Goal: Task Accomplishment & Management: Manage account settings

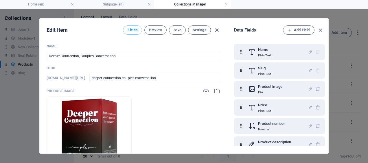
select select "In stock"
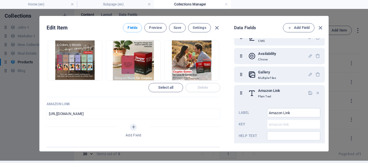
click at [317, 93] on icon "button" at bounding box center [317, 93] width 5 height 5
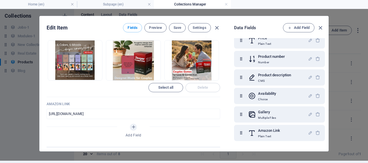
scroll to position [64, 0]
click at [317, 132] on icon "button" at bounding box center [317, 133] width 5 height 5
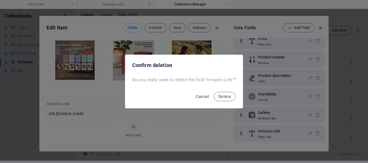
click at [219, 94] on span "Delete" at bounding box center [224, 96] width 13 height 5
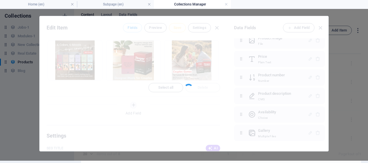
scroll to position [46, 0]
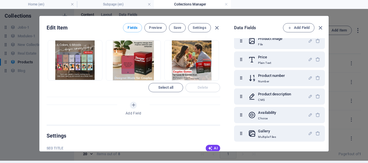
click at [297, 27] on span "Add Field" at bounding box center [299, 27] width 22 height 7
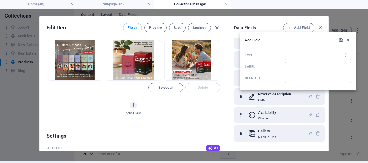
click at [296, 55] on select "Plain Text Link CMS Rich Text File Multiple Files Checkbox Choice Date Number" at bounding box center [318, 55] width 67 height 9
select select "link"
click at [285, 51] on select "Plain Text Link CMS Rich Text File Multiple Files Checkbox Choice Date Number" at bounding box center [318, 55] width 67 height 9
click at [293, 65] on input "Label" at bounding box center [318, 66] width 67 height 9
type input "Amazon Link"
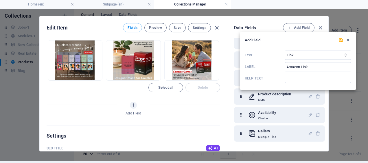
click at [340, 40] on icon "submit" at bounding box center [340, 40] width 5 height 5
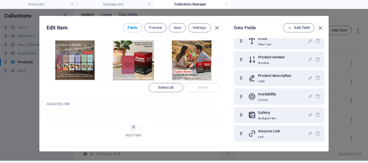
scroll to position [0, 0]
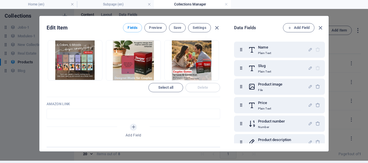
click at [175, 29] on span "Save" at bounding box center [178, 27] width 8 height 5
click at [321, 28] on icon "button" at bounding box center [320, 28] width 7 height 7
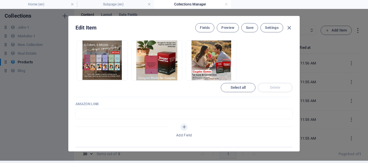
click at [246, 27] on span "Save" at bounding box center [250, 27] width 8 height 5
click at [288, 28] on icon "button" at bounding box center [289, 28] width 7 height 7
type input "deeper-connection-couples-conversation"
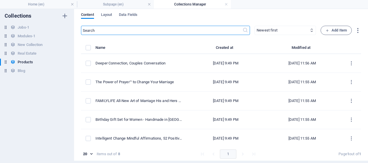
scroll to position [242, 0]
click at [169, 82] on div "The Power of Prayer™ to Change Your Marriage" at bounding box center [139, 82] width 88 height 5
select select "In stock"
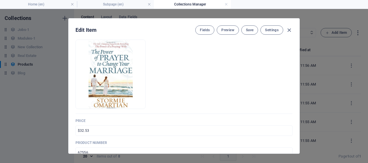
scroll to position [0, 0]
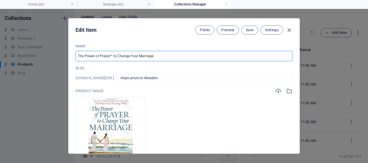
drag, startPoint x: 77, startPoint y: 55, endPoint x: 163, endPoint y: 55, distance: 85.9
click at [163, 55] on input "The Power of Prayer™ to Change Your Marriage" at bounding box center [183, 56] width 217 height 10
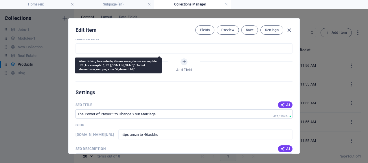
scroll to position [310, 0]
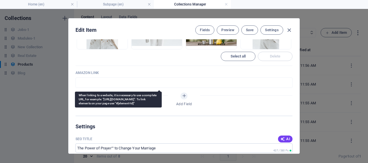
click at [86, 82] on input "text" at bounding box center [183, 83] width 217 height 10
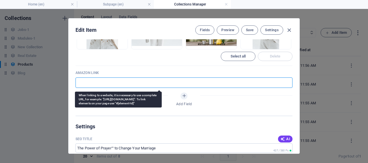
paste input "[URL][DOMAIN_NAME]"
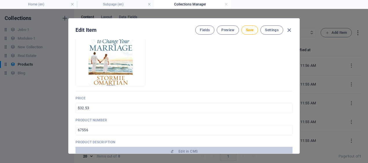
scroll to position [49, 0]
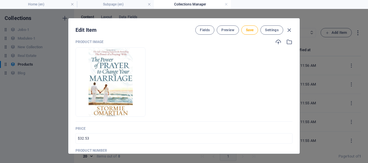
type input "[URL][DOMAIN_NAME]"
click at [251, 32] on span "Save" at bounding box center [250, 30] width 8 height 5
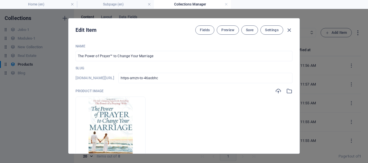
click at [200, 29] on span "Fields" at bounding box center [205, 30] width 10 height 5
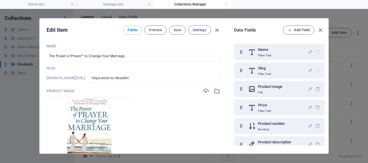
scroll to position [64, 0]
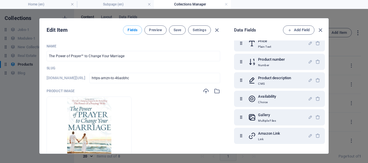
click at [316, 135] on icon "button" at bounding box center [317, 135] width 5 height 5
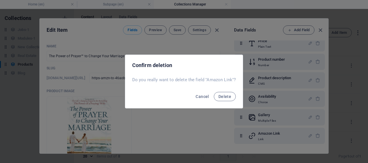
click at [228, 97] on span "Delete" at bounding box center [224, 96] width 13 height 5
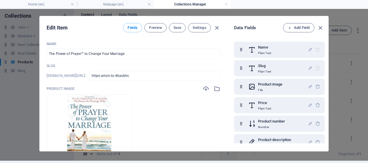
scroll to position [46, 0]
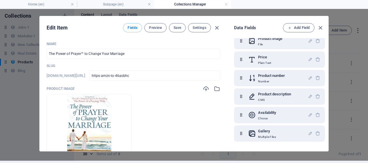
click at [296, 27] on span "Add Field" at bounding box center [299, 27] width 22 height 7
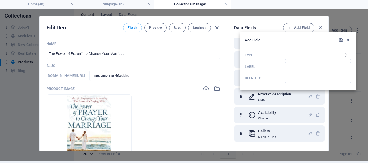
click at [291, 55] on select "Plain Text Link CMS Rich Text File Multiple Files Checkbox Choice Date Number" at bounding box center [318, 55] width 67 height 9
select select "link"
click at [285, 51] on select "Plain Text Link CMS Rich Text File Multiple Files Checkbox Choice Date Number" at bounding box center [318, 55] width 67 height 9
click at [294, 67] on input "Label" at bounding box center [318, 66] width 67 height 9
type input "Amazon link"
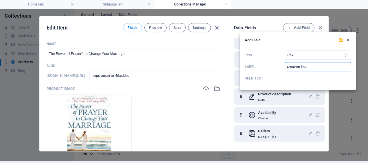
click at [341, 41] on icon "submit" at bounding box center [340, 40] width 5 height 5
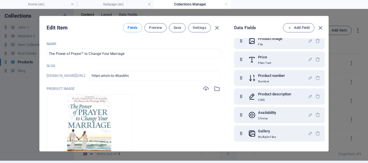
scroll to position [64, 0]
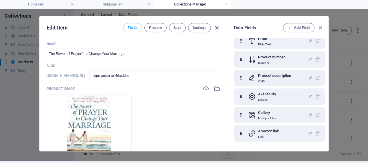
click at [176, 27] on span "Save" at bounding box center [178, 27] width 8 height 5
click at [176, 28] on span "Save" at bounding box center [178, 27] width 8 height 5
click at [319, 28] on icon "button" at bounding box center [320, 28] width 7 height 7
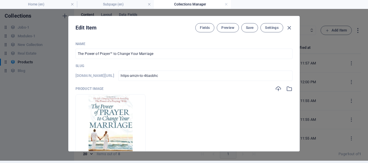
click at [247, 29] on span "Save" at bounding box center [250, 27] width 8 height 5
click at [287, 27] on icon "button" at bounding box center [289, 28] width 7 height 7
type input "https-amzn-to-46aobhc"
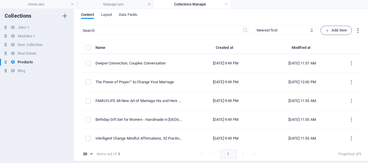
click at [172, 102] on div "FAMILYLIFE All-New Art of Marriage His and Hers Workbook Set" at bounding box center [139, 100] width 88 height 5
select select "Out of stock"
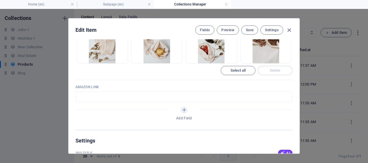
scroll to position [297, 0]
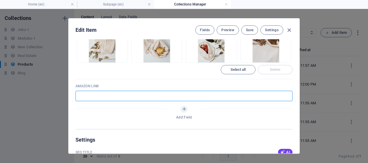
click at [117, 97] on input "text" at bounding box center [183, 96] width 217 height 10
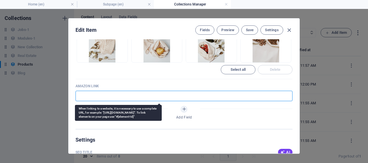
paste input "[URL][DOMAIN_NAME]"
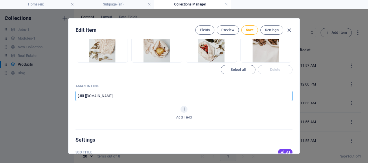
type input "[URL][DOMAIN_NAME]"
click at [248, 30] on span "Save" at bounding box center [250, 30] width 8 height 5
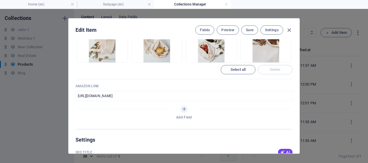
click at [204, 30] on span "Fields" at bounding box center [205, 30] width 10 height 5
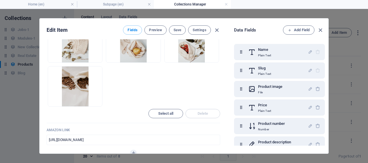
scroll to position [64, 0]
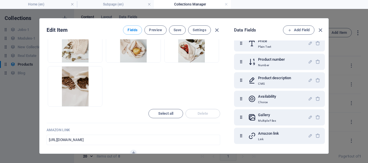
click at [178, 32] on button "Save" at bounding box center [177, 29] width 17 height 9
click at [321, 30] on icon "button" at bounding box center [320, 30] width 7 height 7
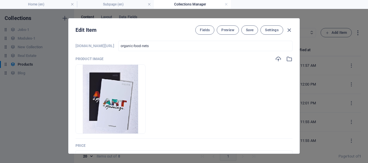
scroll to position [16, 0]
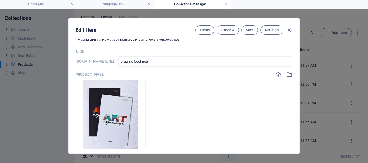
click at [248, 32] on span "Save" at bounding box center [250, 30] width 8 height 5
click at [289, 30] on icon "button" at bounding box center [289, 30] width 7 height 7
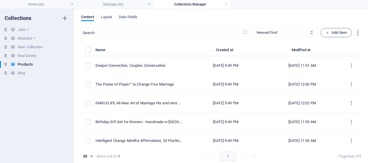
type input "organic-food-nets"
click at [170, 122] on div "Birthday Gift Set for Women - Handmade in [GEOGRAPHIC_DATA], [GEOGRAPHIC_DATA] …" at bounding box center [139, 121] width 88 height 5
select select "In stock"
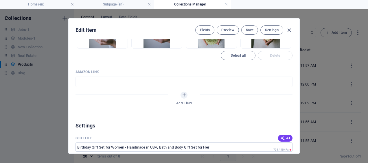
scroll to position [318, 0]
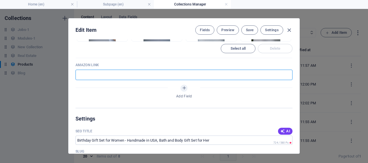
click at [115, 73] on input "text" at bounding box center [183, 75] width 217 height 10
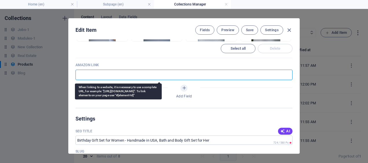
paste input "[URL][DOMAIN_NAME]"
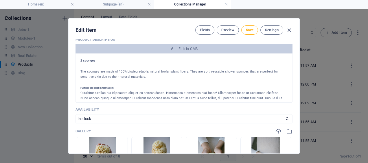
scroll to position [0, 0]
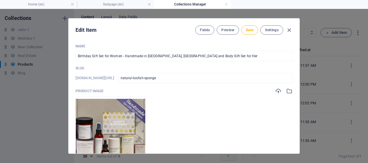
type input "[URL][DOMAIN_NAME]"
click at [244, 29] on button "Save" at bounding box center [249, 29] width 17 height 9
click at [204, 30] on span "Fields" at bounding box center [205, 30] width 10 height 5
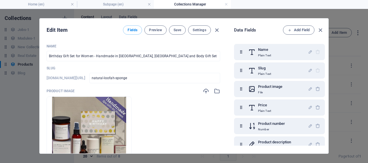
scroll to position [64, 0]
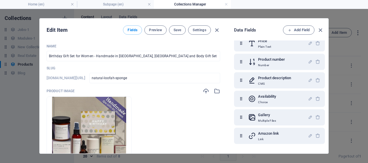
click at [176, 29] on span "Save" at bounding box center [178, 30] width 8 height 5
click at [320, 30] on icon "button" at bounding box center [320, 30] width 7 height 7
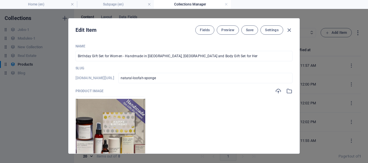
click at [289, 30] on icon "button" at bounding box center [289, 30] width 7 height 7
type input "natural-loofah-sponge"
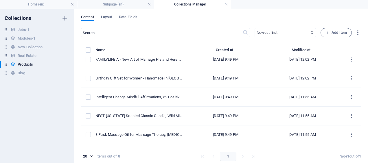
scroll to position [46, 0]
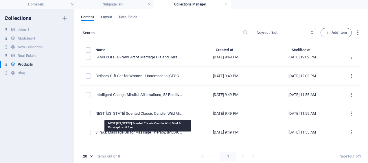
click at [170, 113] on div "NEST [US_STATE] Scented Classic Candle, Wild Mint & Eucalyptus - 8.1 oz" at bounding box center [139, 113] width 88 height 5
select select "In stock"
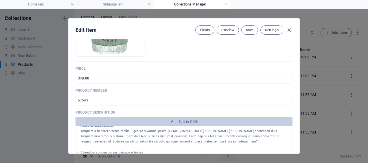
scroll to position [0, 0]
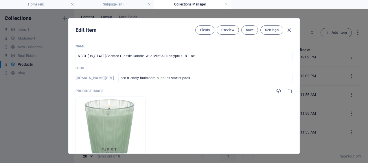
click at [205, 30] on span "Fields" at bounding box center [205, 30] width 10 height 5
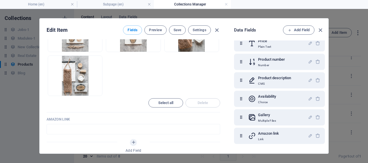
scroll to position [352, 0]
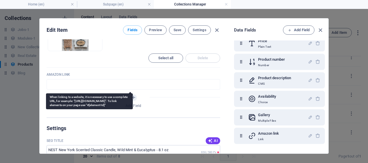
click at [107, 83] on input "text" at bounding box center [134, 84] width 174 height 10
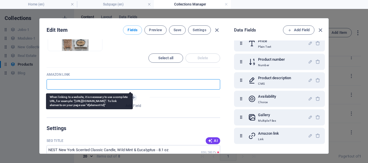
paste input "[URL][DOMAIN_NAME]"
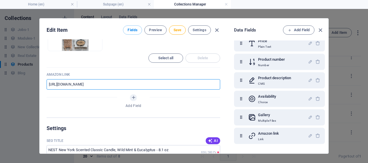
type input "[URL][DOMAIN_NAME]"
click at [178, 31] on span "Save" at bounding box center [178, 30] width 8 height 5
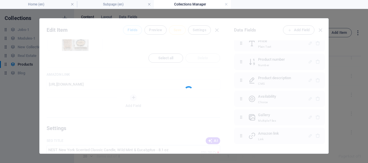
scroll to position [0, 0]
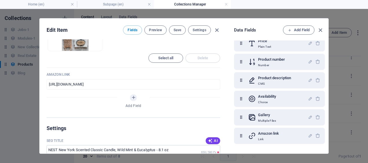
click at [178, 31] on span "Save" at bounding box center [178, 30] width 8 height 5
click at [319, 30] on icon "button" at bounding box center [320, 30] width 7 height 7
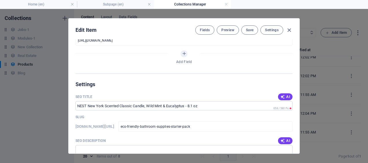
scroll to position [308, 0]
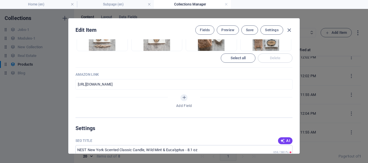
click at [251, 30] on span "Save" at bounding box center [250, 30] width 8 height 5
click at [289, 30] on icon "button" at bounding box center [289, 30] width 7 height 7
type input "eco-friendly-bathroom-supplies-starter-pack"
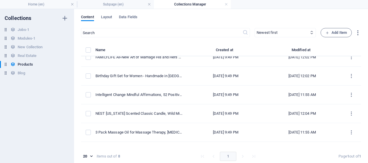
scroll to position [59, 0]
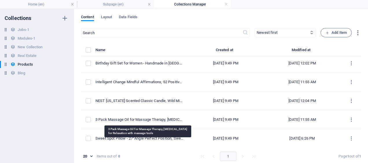
click at [173, 119] on div "3 Pack Massage Oil for Massage Therapy, [MEDICAL_DATA] for Relaxation with mass…" at bounding box center [139, 119] width 88 height 5
select select "Out of stock"
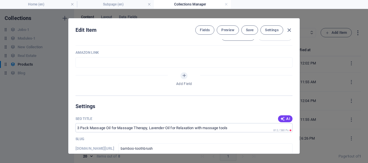
scroll to position [302, 0]
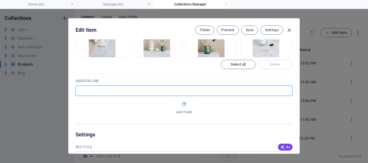
click at [102, 90] on input "text" at bounding box center [183, 91] width 217 height 10
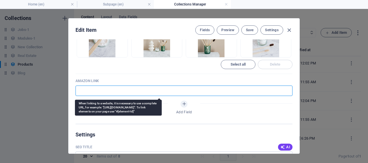
paste input "[URL][DOMAIN_NAME][MEDICAL_DATA][MEDICAL_DATA][MEDICAL_DATA]"
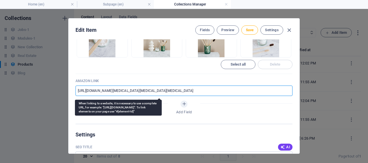
scroll to position [0, 1303]
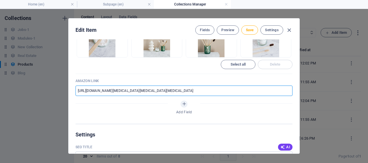
type input "[URL][DOMAIN_NAME][MEDICAL_DATA][MEDICAL_DATA][MEDICAL_DATA]"
click at [250, 30] on span "Save" at bounding box center [250, 30] width 8 height 5
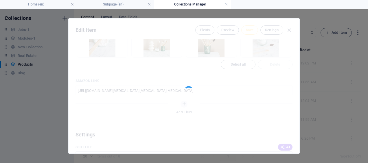
scroll to position [0, 0]
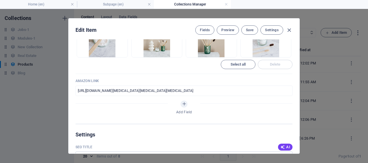
click at [250, 30] on span "Save" at bounding box center [250, 30] width 8 height 5
click at [289, 30] on icon "button" at bounding box center [289, 30] width 7 height 7
type input "bamboo-toothbrush"
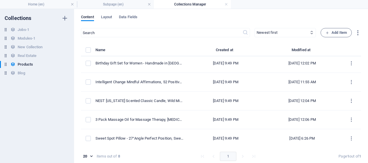
scroll to position [267, 0]
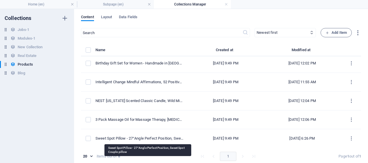
click at [173, 138] on div "Sweet Spot Pillow - 27°Angle Perfect Position, Sweet Spot Couple pillow" at bounding box center [139, 138] width 88 height 5
select select "In stock"
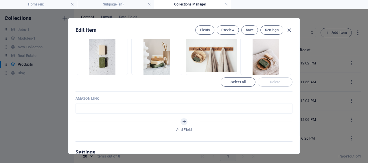
scroll to position [286, 0]
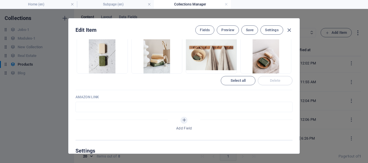
click at [105, 107] on input "text" at bounding box center [183, 107] width 217 height 10
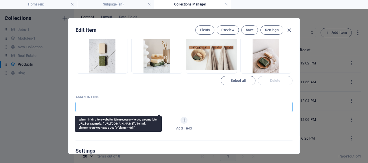
paste input "[URL][DOMAIN_NAME]"
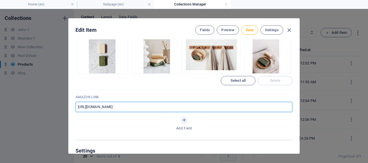
type input "[URL][DOMAIN_NAME]"
click at [249, 30] on span "Save" at bounding box center [250, 30] width 8 height 5
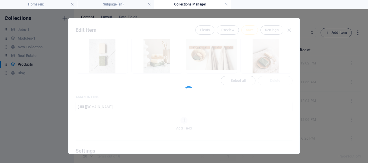
scroll to position [0, 0]
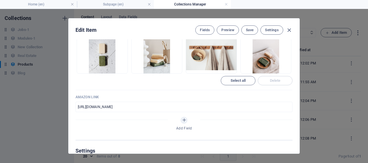
click at [249, 30] on span "Save" at bounding box center [250, 30] width 8 height 5
click at [289, 30] on icon "button" at bounding box center [289, 30] width 7 height 7
type input "handcrafted-natural-soap-bar"
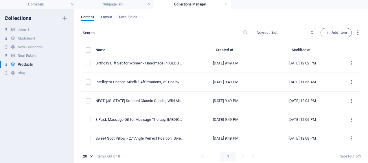
scroll to position [251, 0]
click at [226, 5] on link at bounding box center [225, 4] width 3 height 5
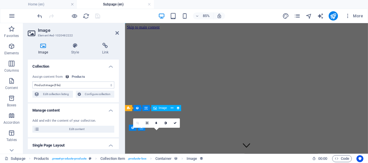
scroll to position [99, 0]
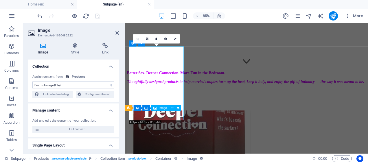
click at [117, 33] on icon at bounding box center [116, 33] width 3 height 5
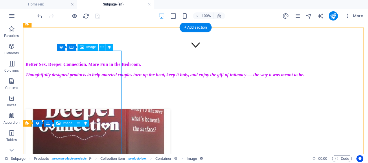
click at [89, 109] on figure at bounding box center [195, 153] width 340 height 88
select select "image"
select select "px"
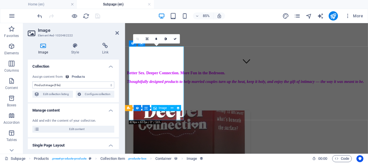
click at [117, 33] on icon at bounding box center [116, 33] width 3 height 5
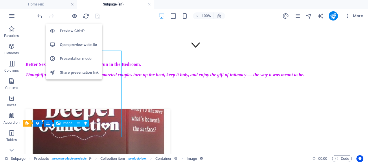
click at [74, 16] on icon "button" at bounding box center [74, 16] width 7 height 7
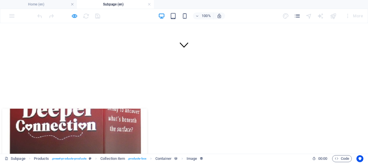
click at [82, 109] on img at bounding box center [74, 152] width 145 height 87
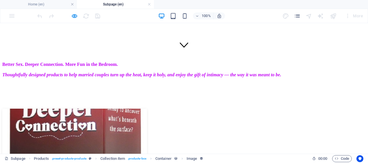
click at [79, 109] on img at bounding box center [74, 152] width 145 height 87
click at [81, 109] on img at bounding box center [74, 152] width 145 height 87
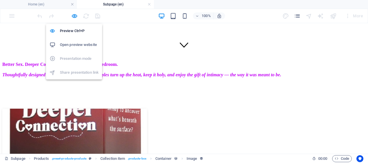
click at [73, 15] on icon "button" at bounding box center [74, 16] width 7 height 7
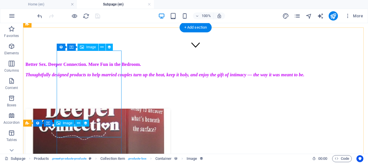
click at [91, 109] on figure at bounding box center [195, 153] width 340 height 88
select select "image"
select select "px"
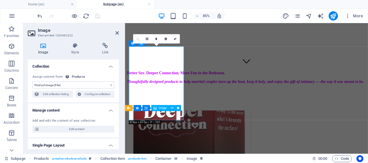
click at [105, 49] on h4 "Link" at bounding box center [105, 49] width 27 height 12
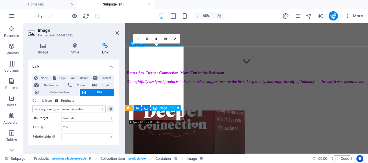
click at [74, 109] on select "No assignment, content remains static Created at (Date) Updated at (Date) Name …" at bounding box center [68, 109] width 73 height 7
select select "amazon-link"
click at [32, 106] on select "No assignment, content remains static Created at (Date) Updated at (Date) Name …" at bounding box center [68, 109] width 73 height 7
click at [98, 15] on icon "save" at bounding box center [97, 16] width 7 height 7
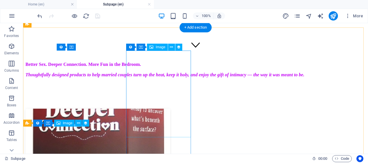
select select "image"
select select "px"
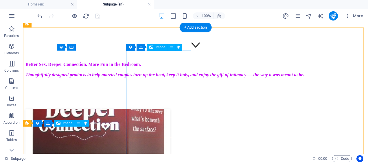
select select "amazon-link"
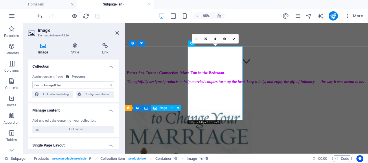
click at [104, 47] on icon at bounding box center [105, 46] width 27 height 6
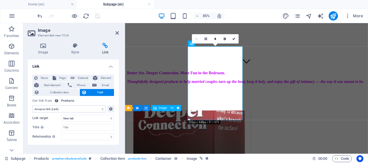
click at [118, 33] on icon at bounding box center [116, 33] width 3 height 5
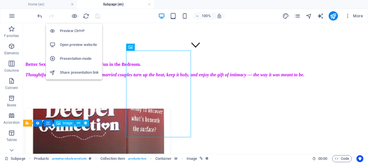
click at [71, 31] on h6 "Preview Ctrl+P" at bounding box center [79, 30] width 39 height 7
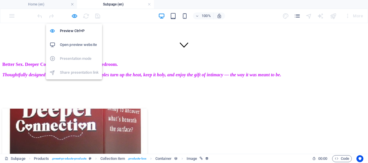
drag, startPoint x: 71, startPoint y: 54, endPoint x: 127, endPoint y: 41, distance: 57.5
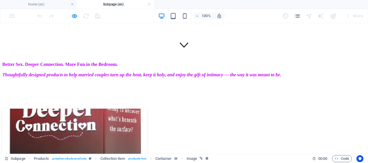
click at [76, 109] on img at bounding box center [74, 152] width 145 height 87
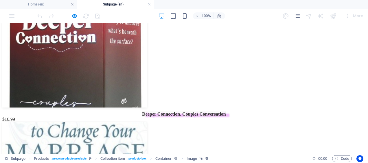
scroll to position [250, 0]
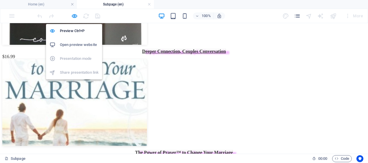
click at [75, 16] on icon "button" at bounding box center [74, 16] width 7 height 7
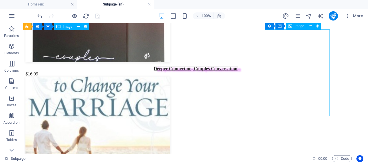
select select "image"
select select "px"
select select "amazon-link"
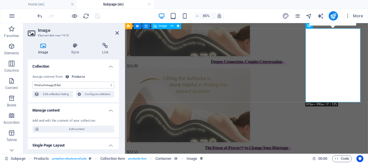
click at [103, 47] on icon at bounding box center [105, 46] width 27 height 6
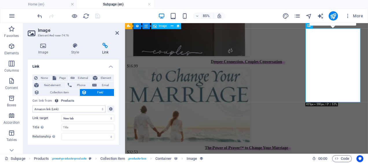
click at [38, 48] on icon at bounding box center [43, 46] width 31 height 6
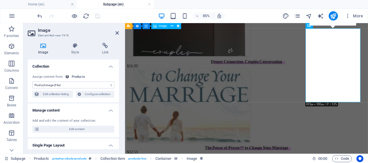
click at [74, 128] on span "Edit content" at bounding box center [76, 129] width 71 height 7
select select "In stock"
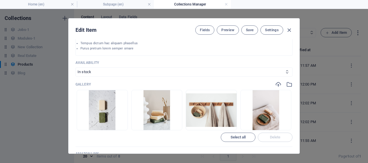
scroll to position [186, 0]
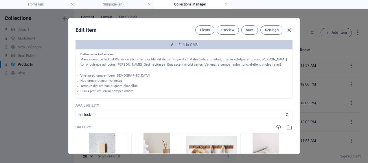
click at [251, 32] on button "Save" at bounding box center [249, 29] width 17 height 9
click at [288, 30] on icon "button" at bounding box center [289, 30] width 7 height 7
type input "handcrafted-natural-soap-bar"
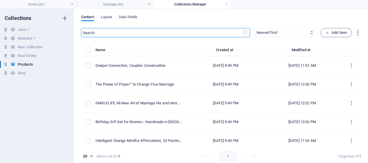
scroll to position [0, 0]
click at [226, 5] on link at bounding box center [225, 4] width 3 height 5
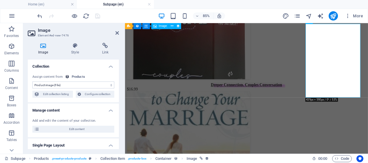
scroll to position [255, 0]
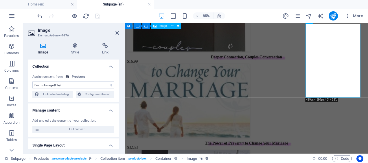
click at [117, 33] on icon at bounding box center [116, 33] width 3 height 5
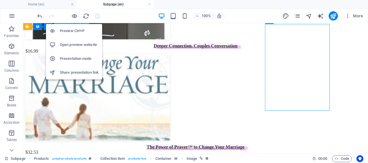
click at [73, 14] on icon "button" at bounding box center [74, 16] width 7 height 7
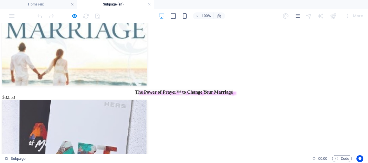
scroll to position [0, 0]
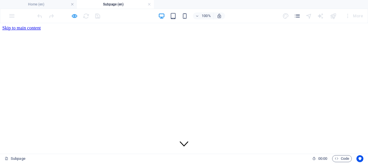
click at [149, 5] on link at bounding box center [149, 4] width 3 height 5
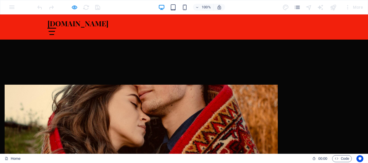
scroll to position [150, 0]
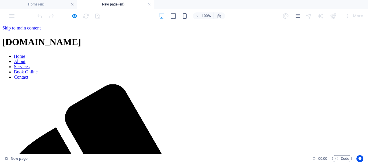
scroll to position [0, 0]
click at [148, 5] on link at bounding box center [149, 4] width 3 height 5
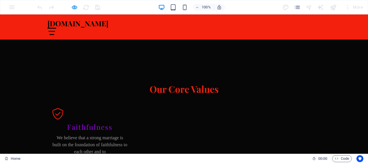
scroll to position [419, 0]
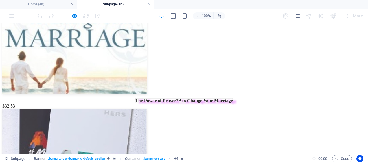
scroll to position [0, 0]
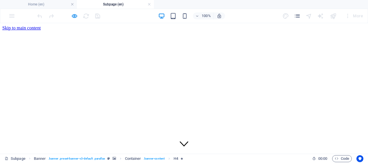
click at [149, 5] on link at bounding box center [149, 4] width 3 height 5
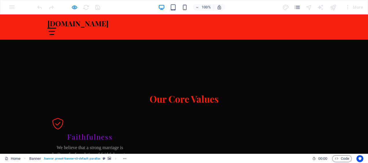
scroll to position [408, 0]
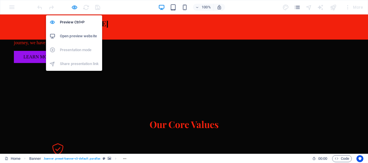
drag, startPoint x: 73, startPoint y: 8, endPoint x: 130, endPoint y: 44, distance: 66.7
click at [73, 8] on icon "button" at bounding box center [74, 7] width 7 height 7
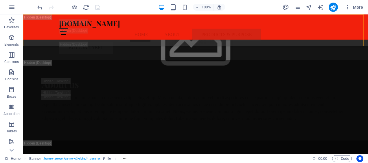
scroll to position [1806, 0]
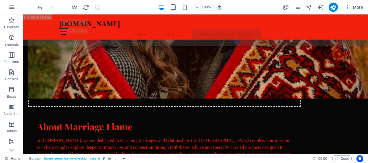
click at [109, 8] on div "100% More" at bounding box center [200, 7] width 329 height 9
click at [98, 7] on div at bounding box center [68, 7] width 65 height 9
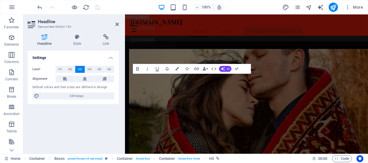
scroll to position [1931, 0]
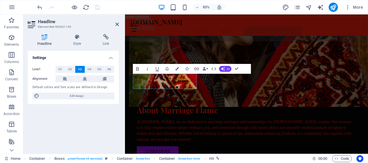
click at [105, 39] on icon at bounding box center [106, 37] width 26 height 6
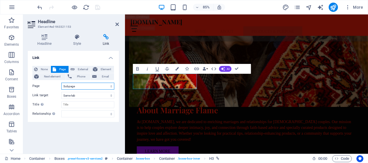
click at [84, 87] on select "New page Subpage Home Legal Notice Privacy Blog learn more New page 1 Home" at bounding box center [87, 86] width 53 height 7
click at [81, 87] on select "New page Subpage Home Legal Notice Privacy Blog learn more New page 1 Home" at bounding box center [87, 86] width 53 height 7
select select "0"
click at [61, 83] on select "New page Subpage Home Legal Notice Privacy Blog learn more New page 1 Home" at bounding box center [87, 86] width 53 height 7
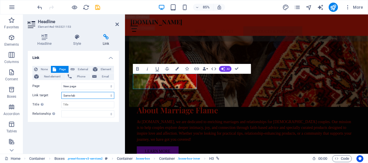
click at [79, 97] on select "New tab Same tab Overlay" at bounding box center [87, 95] width 53 height 7
select select "blank"
click at [61, 92] on select "New tab Same tab Overlay" at bounding box center [87, 95] width 53 height 7
click at [98, 8] on icon "save" at bounding box center [97, 7] width 7 height 7
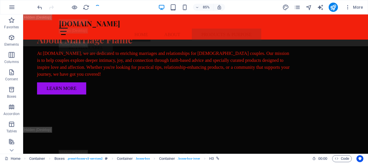
checkbox input "false"
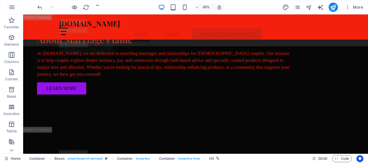
checkbox input "false"
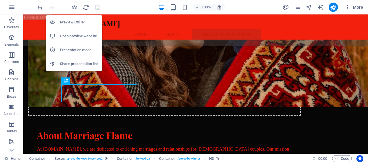
click at [73, 5] on icon "button" at bounding box center [74, 7] width 7 height 7
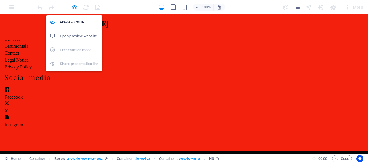
scroll to position [414, 0]
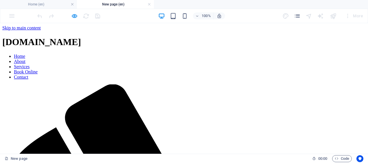
scroll to position [0, 0]
click at [150, 5] on link at bounding box center [149, 4] width 3 height 5
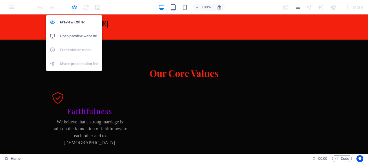
drag, startPoint x: 73, startPoint y: 7, endPoint x: 59, endPoint y: 65, distance: 59.7
click at [73, 7] on icon "button" at bounding box center [74, 7] width 7 height 7
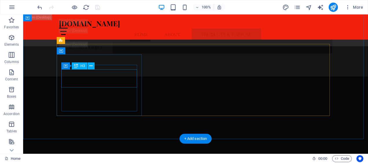
scroll to position [1850, 0]
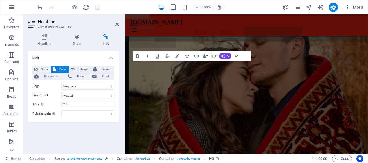
scroll to position [1945, 0]
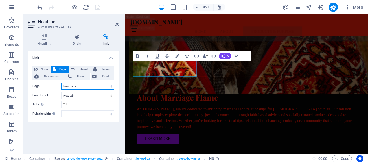
click at [76, 87] on select "New page Subpage Home Legal Notice Privacy Blog learn more New page 1 Home" at bounding box center [87, 86] width 53 height 7
click at [61, 83] on select "New page Subpage Home Legal Notice Privacy Blog learn more New page 1 Home" at bounding box center [87, 86] width 53 height 7
click at [75, 86] on select "New page Subpage Home Legal Notice Privacy Blog learn more New page 1 Home" at bounding box center [87, 86] width 53 height 7
select select "0"
click at [61, 83] on select "New page Subpage Home Legal Notice Privacy Blog learn more New page 1 Home" at bounding box center [87, 86] width 53 height 7
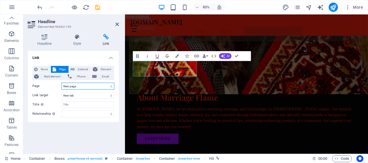
scroll to position [0, 0]
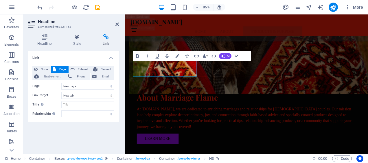
click at [12, 73] on icon "button" at bounding box center [11, 72] width 7 height 7
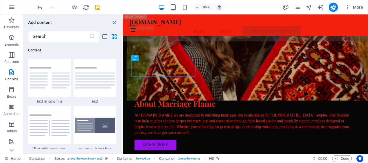
click at [12, 7] on icon "button" at bounding box center [11, 7] width 7 height 7
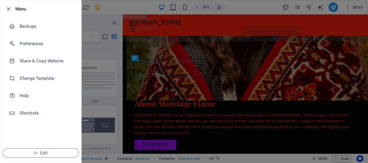
click at [93, 21] on div at bounding box center [184, 81] width 368 height 163
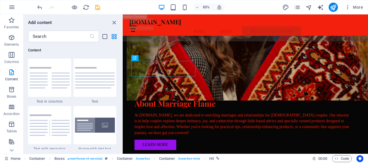
click at [10, 8] on icon "button" at bounding box center [11, 7] width 7 height 7
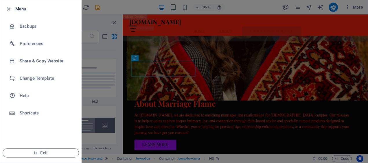
click at [89, 20] on div at bounding box center [184, 81] width 368 height 163
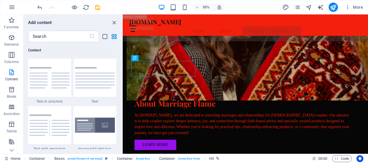
click at [348, 7] on icon "button" at bounding box center [348, 7] width 6 height 6
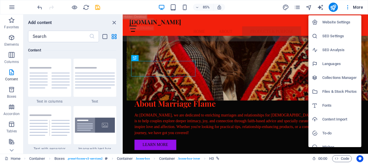
click at [347, 7] on div at bounding box center [184, 81] width 368 height 163
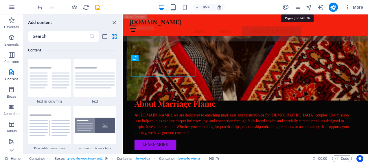
click at [297, 8] on icon "pages" at bounding box center [297, 7] width 7 height 7
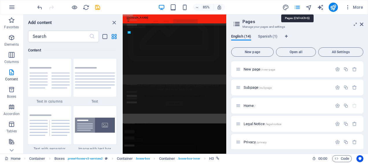
scroll to position [2687, 0]
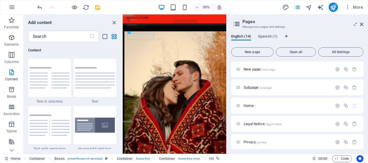
click at [252, 51] on span "New page" at bounding box center [252, 51] width 37 height 3
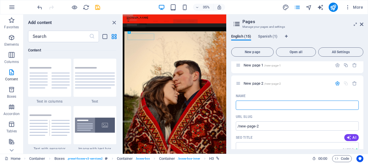
type input "B"
type input "/"
type input "Bl"
type input "/b"
type input "B"
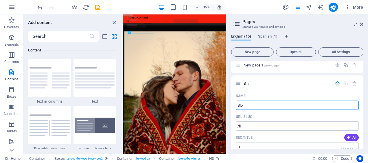
type input "Blog"
type input "/bl"
type input "Bl"
type input "Blog"
type input "/blog-15"
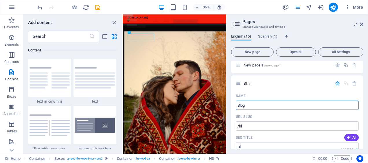
type input "Blog"
type input "Blog post"
type input "Blog pos"
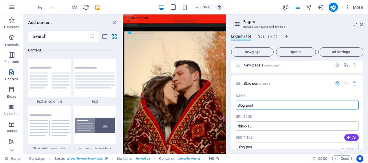
type input "Blog post"
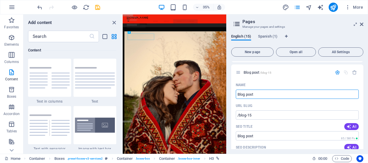
scroll to position [253, 0]
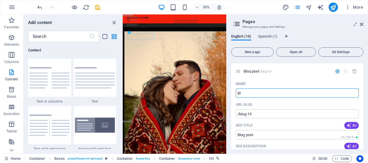
type input "B"
type input "Blog pos"
type input "Rea"
type input "R"
type input "Real"
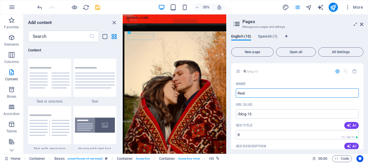
type input "Rea"
type input "Real"
type input "Real Ta"
type input "Real T"
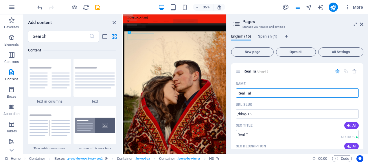
type input "Real Talk"
type input "Real Ta"
type input "Real Talk"
type input "Real Talk Bl"
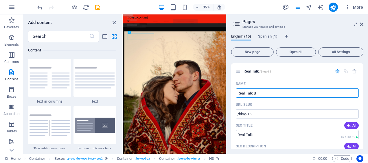
type input "Real Talk B"
type input "Real Talk Blog"
type input "Real Talk Blo"
type input "Real Talk Blog"
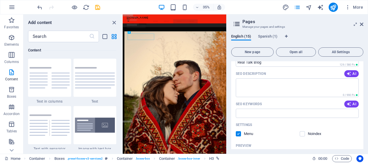
scroll to position [325, 0]
type input "Real Talk Blog"
click at [348, 74] on icon "button" at bounding box center [349, 74] width 5 height 5
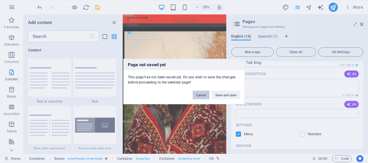
click at [198, 97] on button "Cancel" at bounding box center [201, 95] width 17 height 9
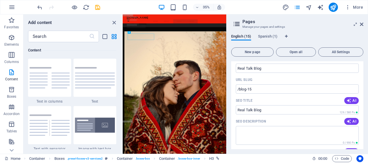
scroll to position [278, 0]
click at [96, 7] on icon "save" at bounding box center [97, 7] width 7 height 7
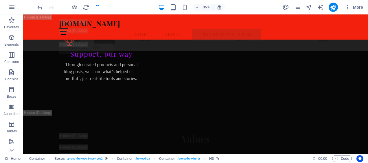
checkbox input "false"
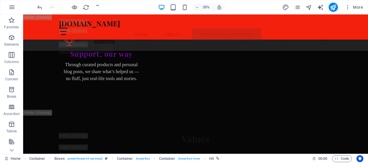
checkbox input "false"
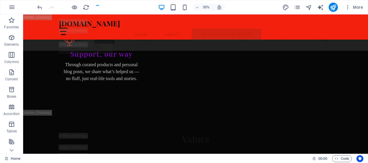
scroll to position [1850, 0]
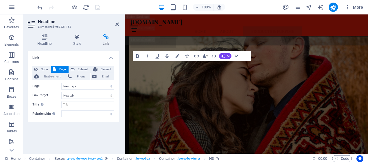
scroll to position [1945, 0]
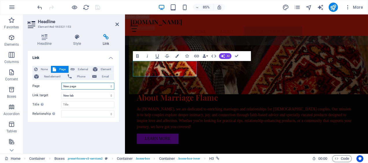
click at [98, 86] on select "New page Subpage Home Legal Notice Privacy Blog learn more New page 1 Real Talk…" at bounding box center [87, 86] width 53 height 7
select select "8"
click at [61, 83] on select "New page Subpage Home Legal Notice Privacy Blog learn more New page 1 Real Talk…" at bounding box center [87, 86] width 53 height 7
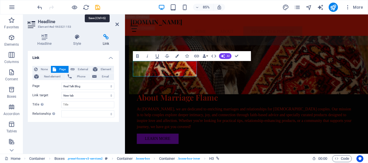
click at [98, 8] on icon "save" at bounding box center [97, 7] width 7 height 7
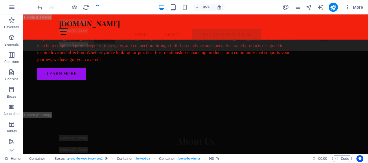
checkbox input "false"
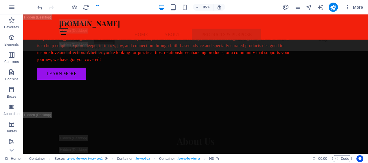
checkbox input "false"
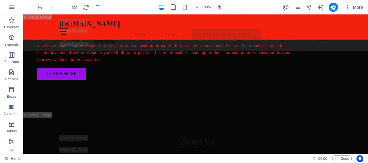
scroll to position [1850, 0]
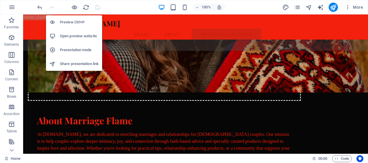
click at [74, 7] on icon "button" at bounding box center [74, 7] width 7 height 7
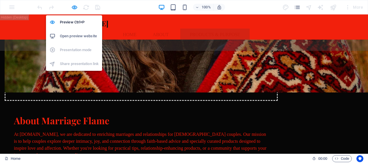
scroll to position [429, 0]
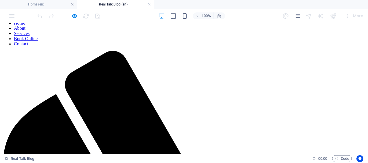
scroll to position [0, 0]
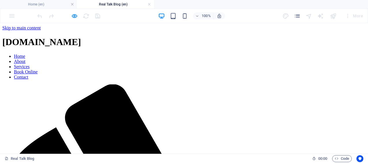
click at [11, 16] on div "100% More" at bounding box center [183, 16] width 367 height 14
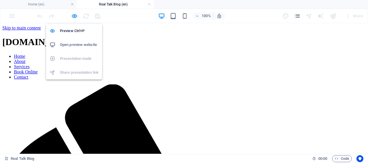
click at [73, 16] on icon "button" at bounding box center [74, 16] width 7 height 7
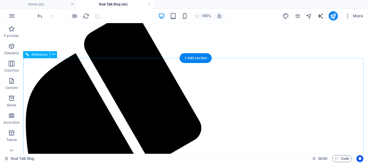
scroll to position [89, 0]
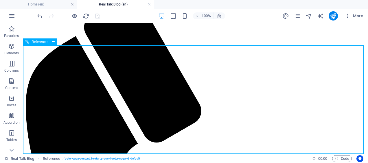
click at [53, 42] on icon at bounding box center [53, 42] width 3 height 6
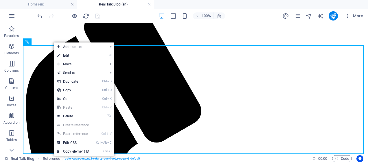
click at [74, 56] on link "⏎ Edit" at bounding box center [73, 55] width 39 height 9
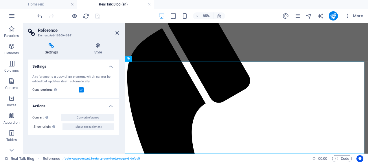
scroll to position [65, 0]
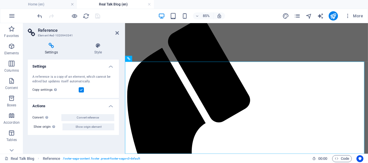
click at [112, 67] on h4 "Settings" at bounding box center [73, 65] width 91 height 10
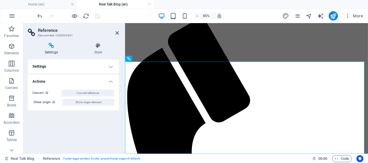
click at [98, 50] on h4 "Style" at bounding box center [98, 49] width 42 height 12
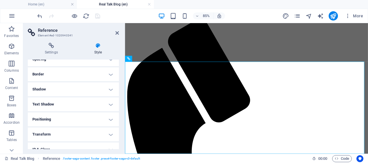
scroll to position [0, 0]
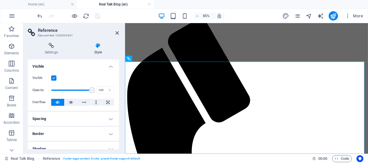
click at [117, 32] on icon at bounding box center [116, 33] width 3 height 5
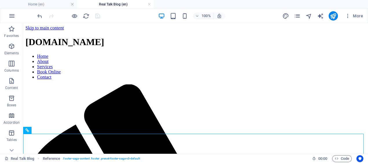
click at [98, 16] on div at bounding box center [68, 15] width 65 height 9
